Goal: Task Accomplishment & Management: Manage account settings

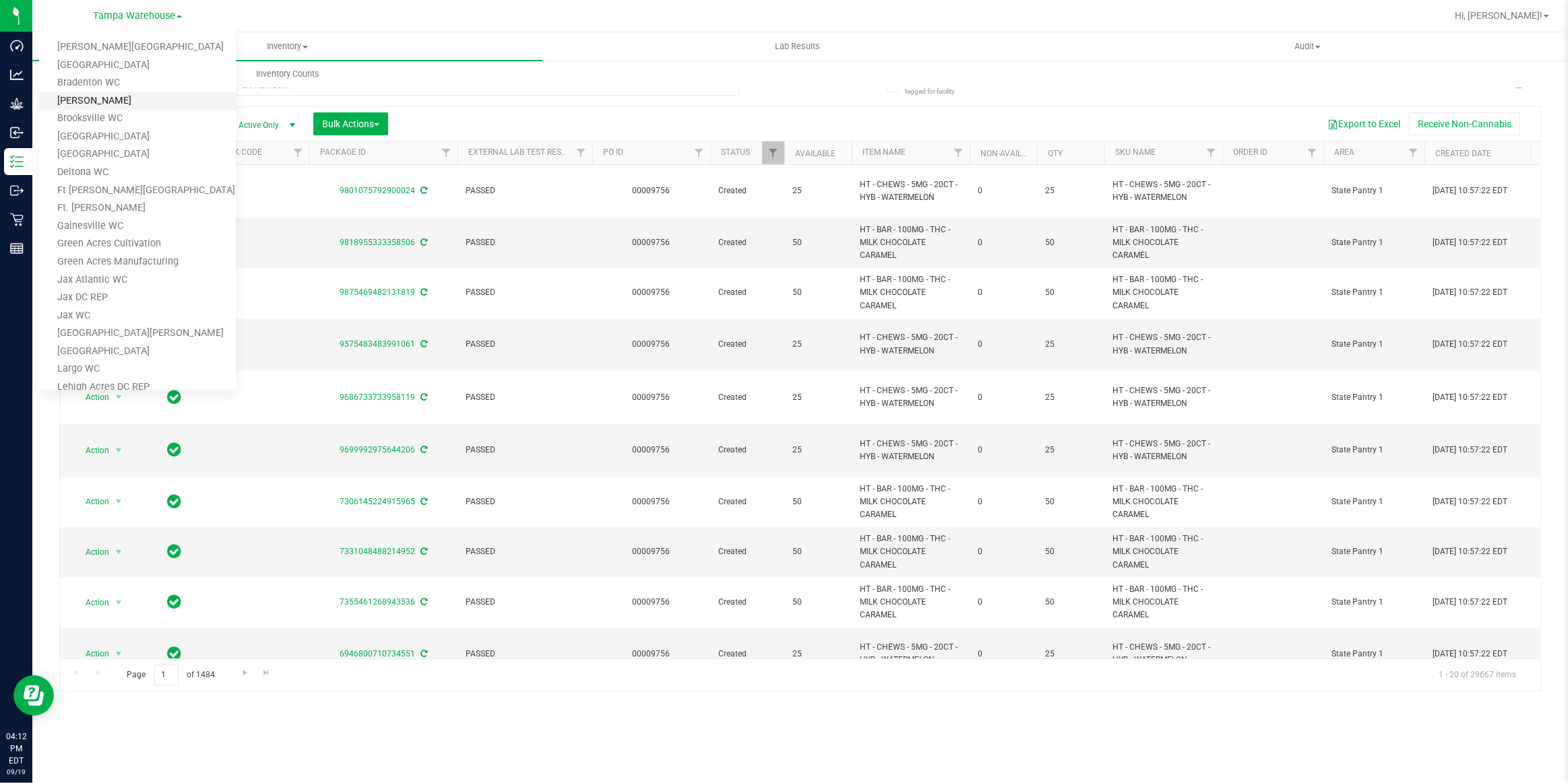
click at [94, 101] on link "[PERSON_NAME]" at bounding box center [137, 101] width 197 height 18
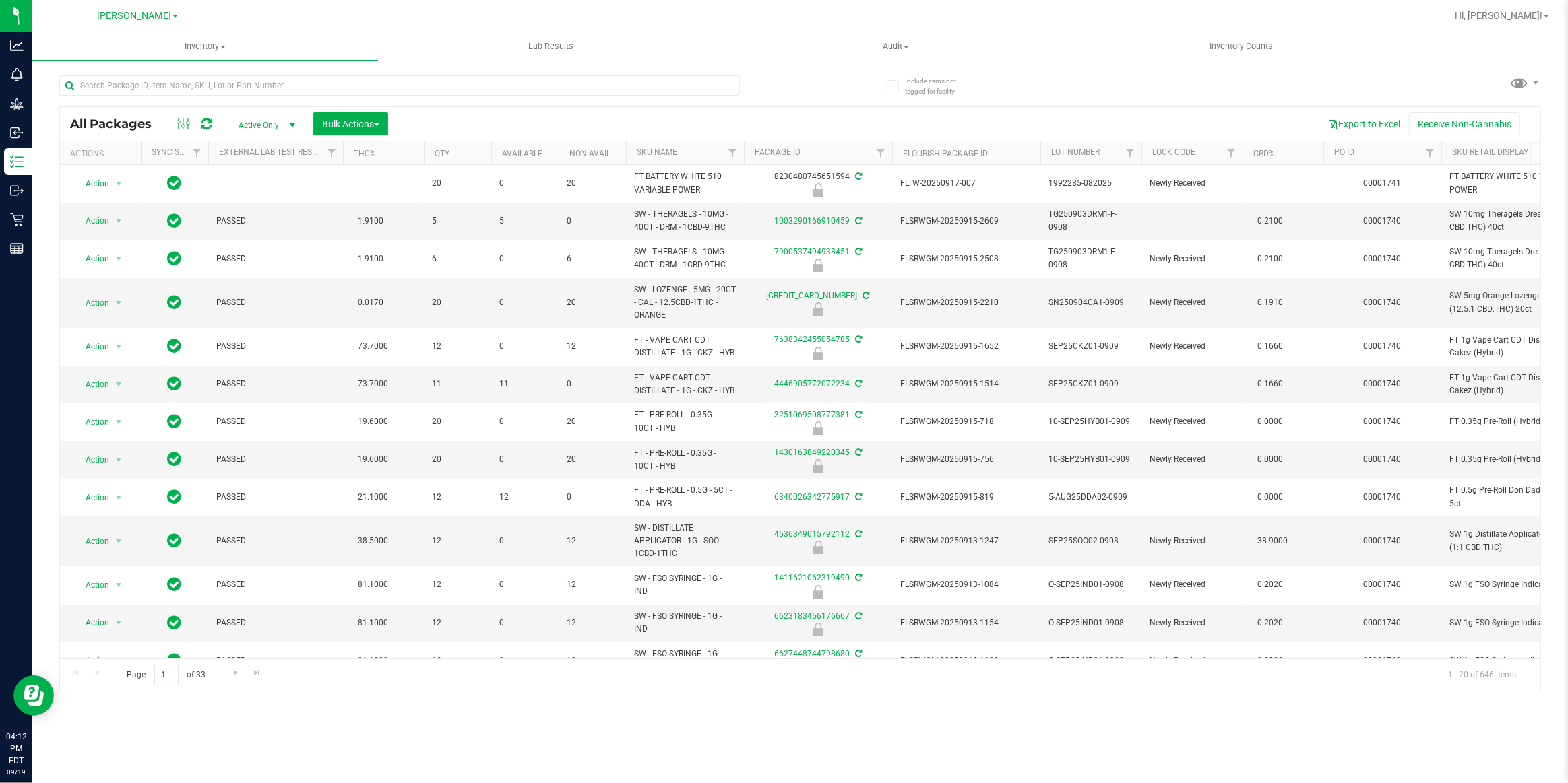
click at [131, 24] on div "[PERSON_NAME] [PERSON_NAME][GEOGRAPHIC_DATA] [PERSON_NAME][GEOGRAPHIC_DATA] WC …" at bounding box center [137, 16] width 197 height 21
click at [1541, 20] on span "Hi, [PERSON_NAME]!" at bounding box center [1498, 16] width 88 height 11
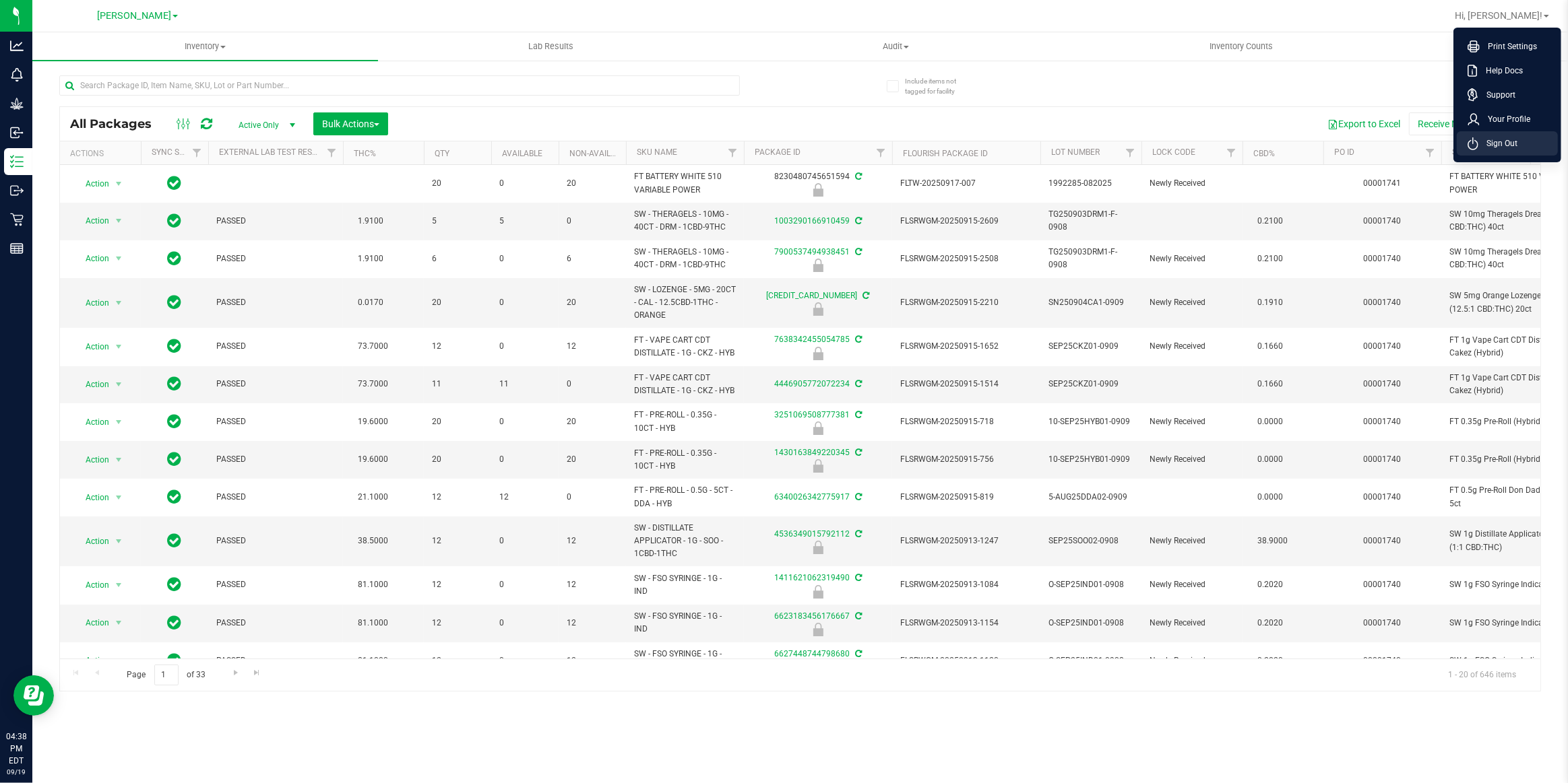
click at [1517, 147] on li "Sign Out" at bounding box center [1507, 144] width 101 height 24
